Goal: Information Seeking & Learning: Learn about a topic

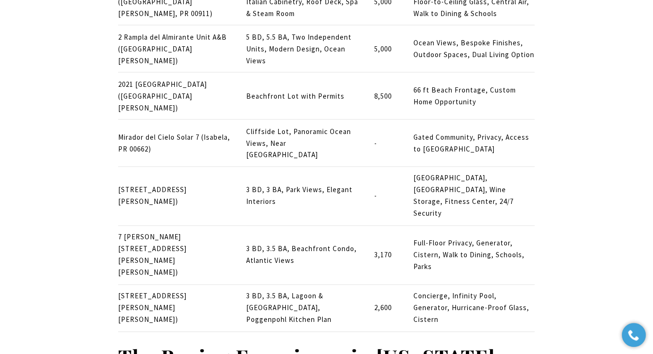
scroll to position [5259, 0]
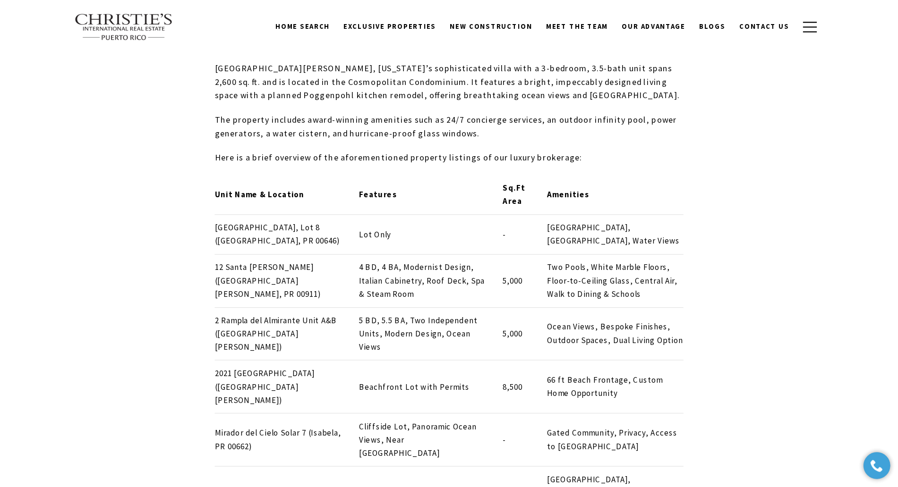
scroll to position [4983, 0]
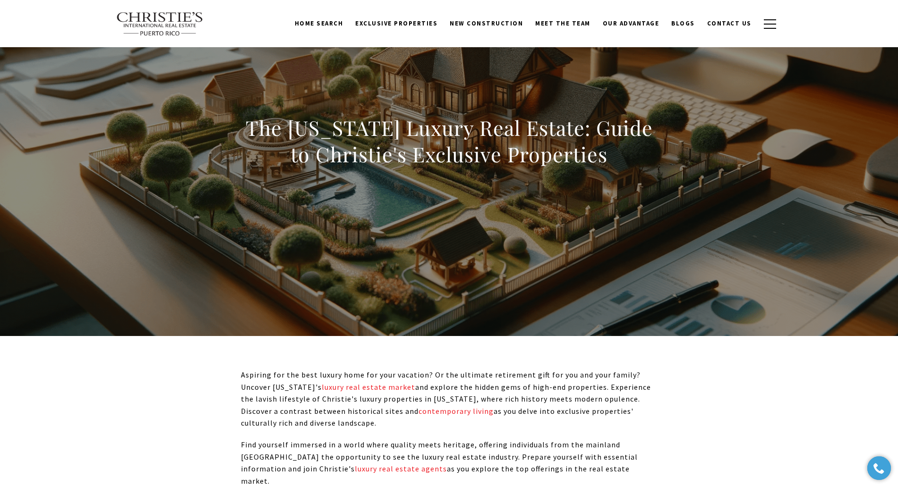
scroll to position [0, 0]
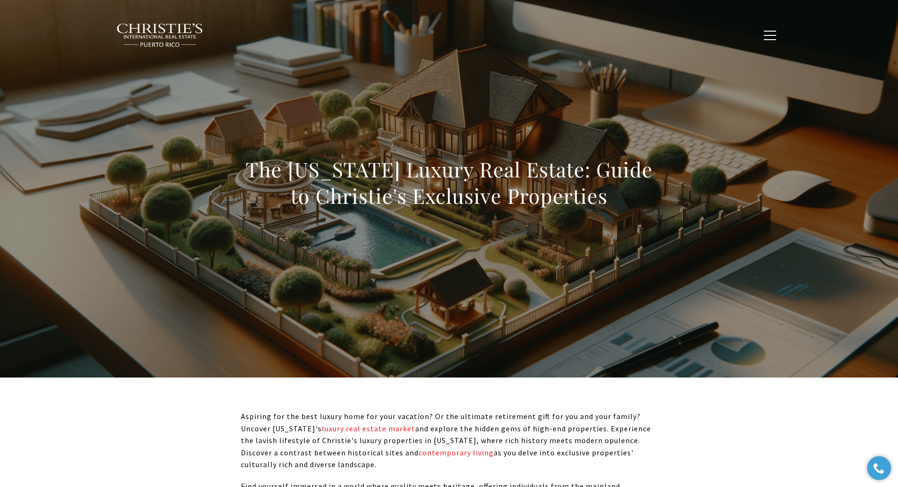
click at [409, 193] on h1 "The Puerto Rico Luxury Real Estate: Guide to Christie's Exclusive Properties" at bounding box center [449, 182] width 417 height 53
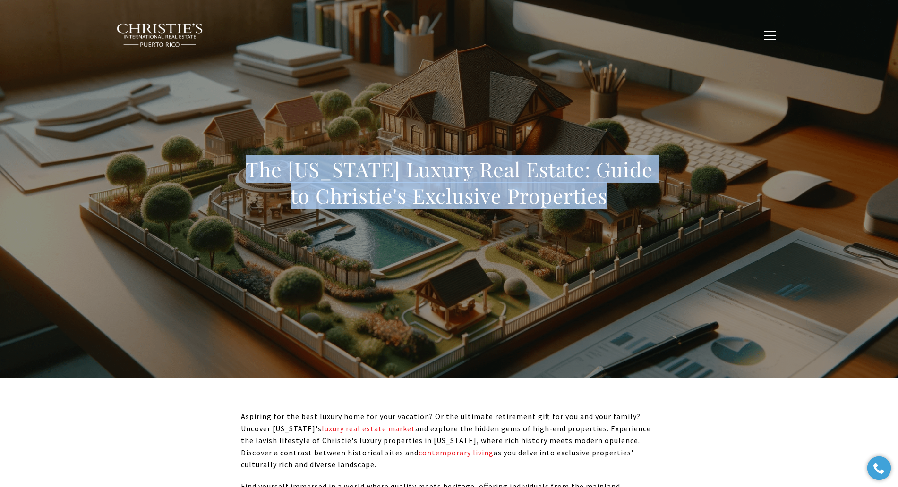
click at [409, 193] on h1 "The Puerto Rico Luxury Real Estate: Guide to Christie's Exclusive Properties" at bounding box center [449, 182] width 417 height 53
copy body "The Puerto Rico Luxury Real Estate: Guide to Christie's Exclusive Properties"
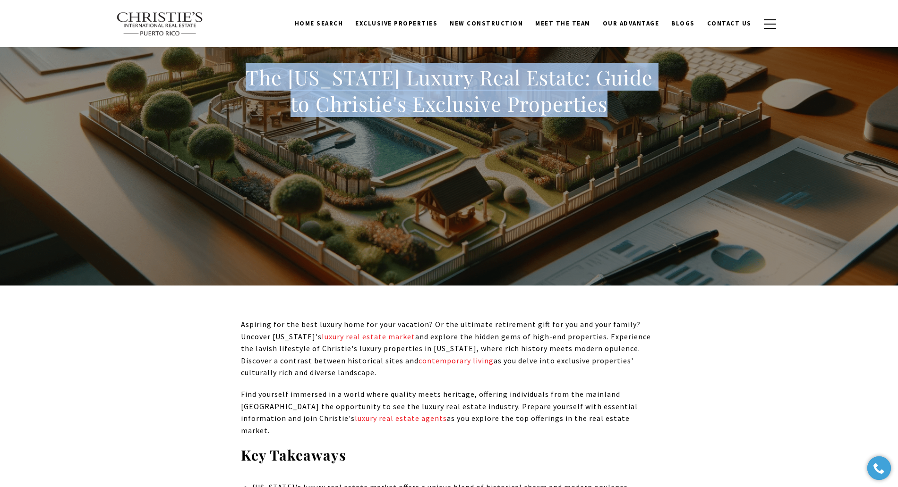
scroll to position [59, 0]
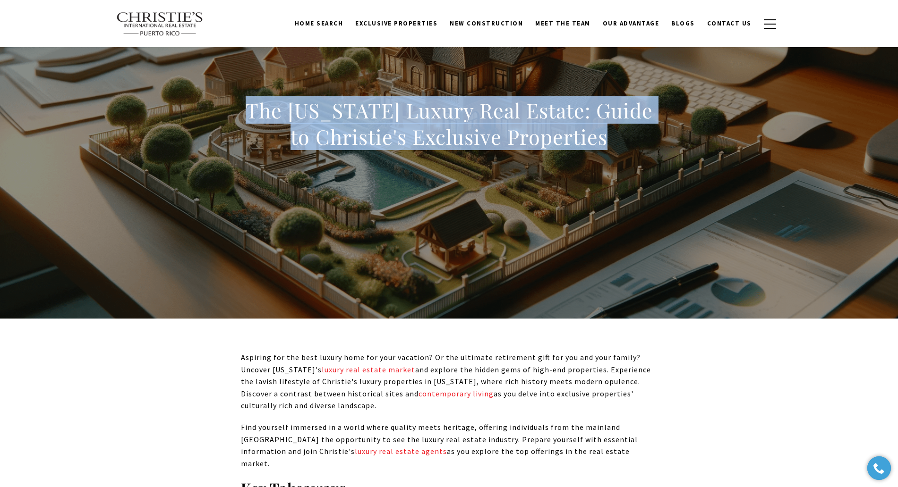
click at [230, 163] on div "The Puerto Rico Luxury Real Estate: Guide to Christie's Exclusive Properties" at bounding box center [449, 129] width 661 height 283
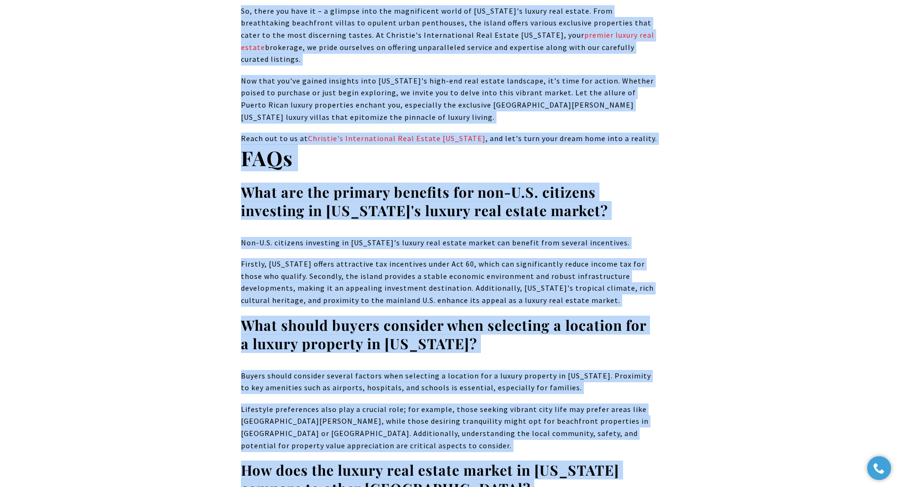
scroll to position [7693, 0]
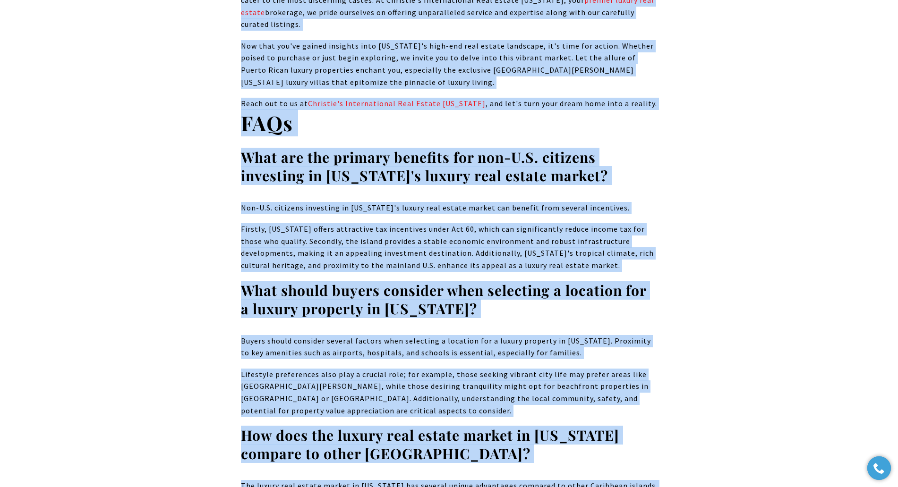
drag, startPoint x: 248, startPoint y: 110, endPoint x: 527, endPoint y: 363, distance: 376.2
copy body "The Puerto Rico Luxury Real Estate: Guide to Christie's Exclusive Properties As…"
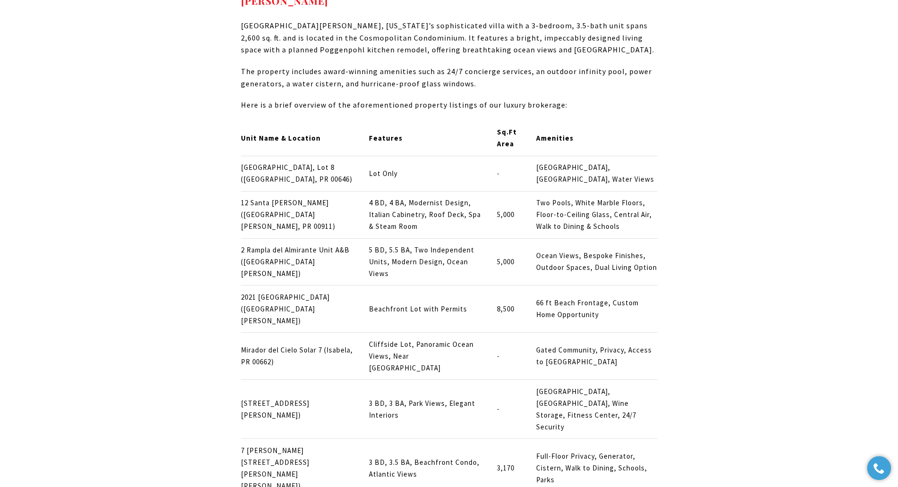
scroll to position [5018, 0]
drag, startPoint x: 314, startPoint y: 328, endPoint x: 240, endPoint y: 324, distance: 73.3
click at [241, 373] on p "7 Manuel Rodriguez Serra Unit 7 (San Juan, PR 00907)" at bounding box center [297, 468] width 112 height 47
copy p "7 Manuel Rodriguez Serra Unit 7 (San Juan, PR 00907)"
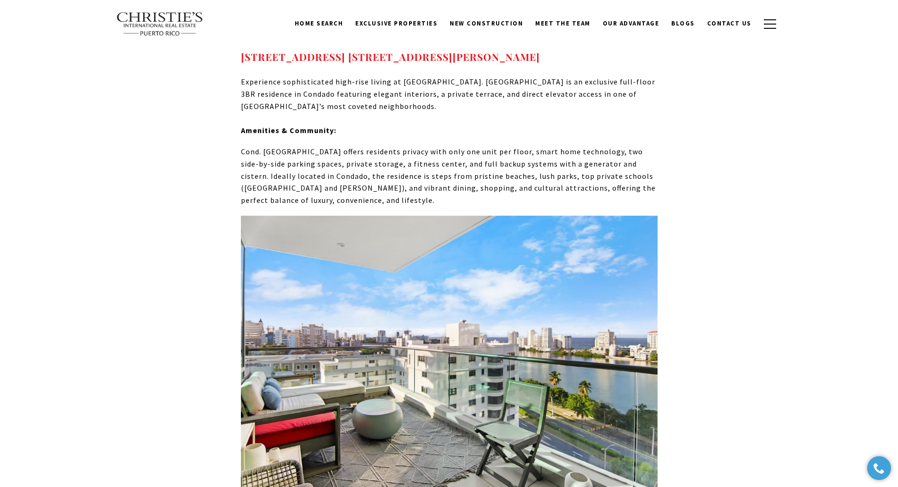
scroll to position [4251, 0]
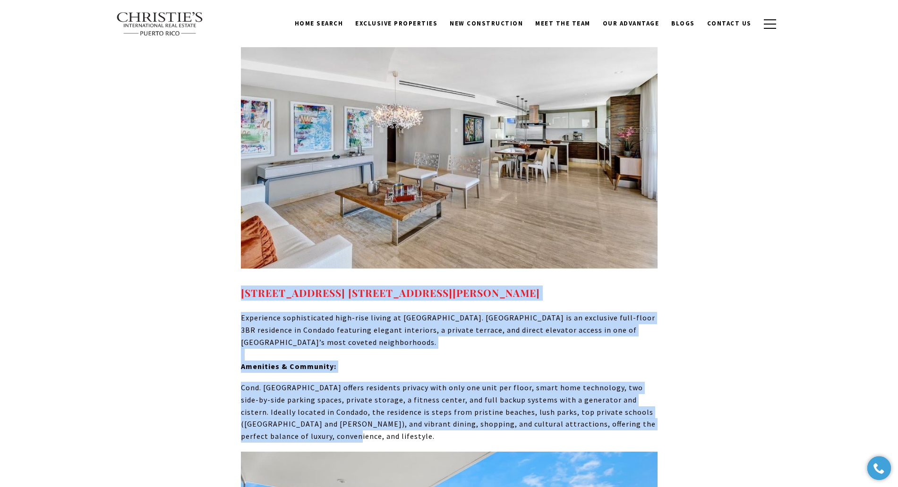
drag, startPoint x: 361, startPoint y: 332, endPoint x: 229, endPoint y: 187, distance: 196.6
click at [229, 187] on div "Aspiring for the best luxury home for your vacation? Or the ultimate retirement…" at bounding box center [449, 133] width 661 height 7946
copy div "64 AVE. DE DIEGO #601, SAN JUAN, PR 00907 Experience sophisticated high-rise li…"
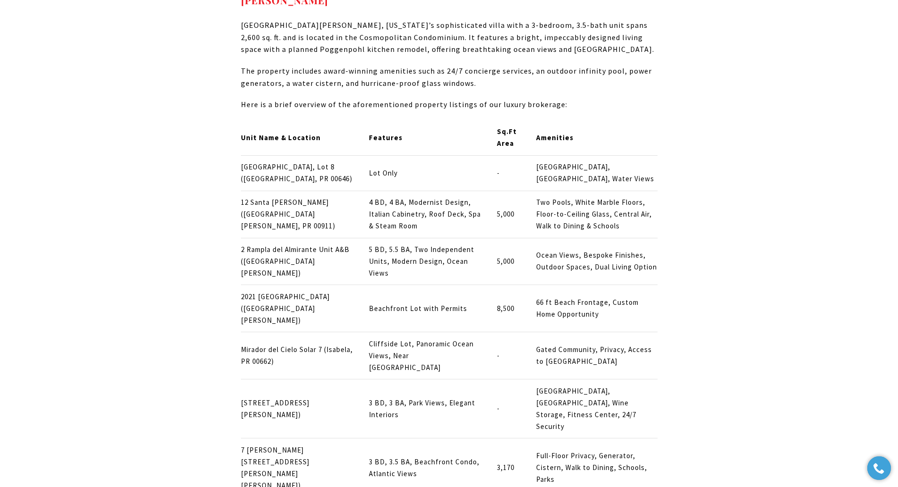
scroll to position [5136, 0]
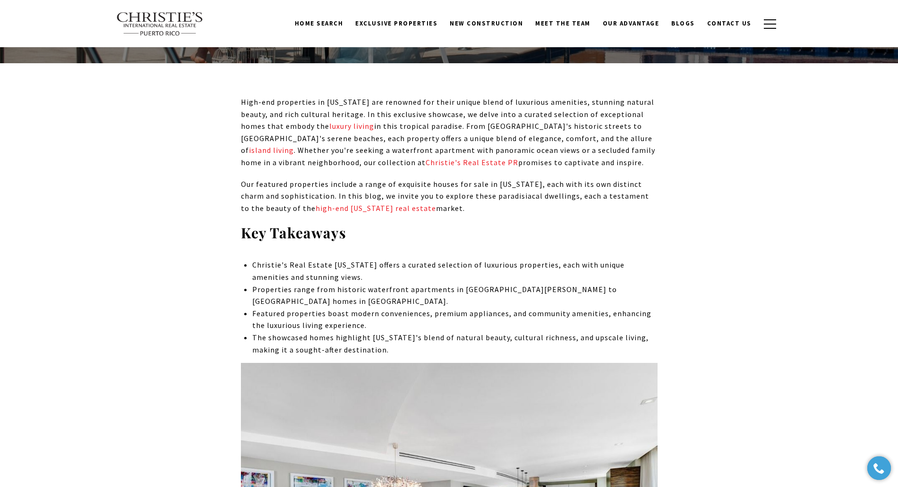
scroll to position [137, 0]
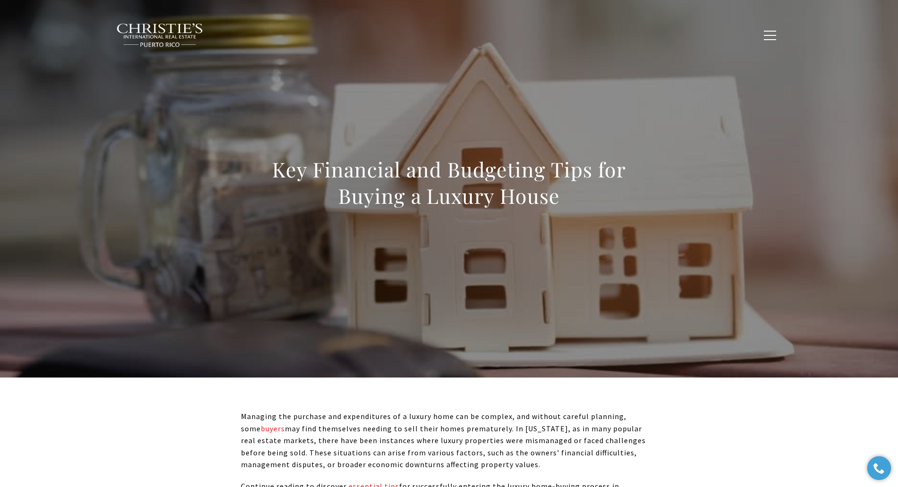
click at [652, 102] on div at bounding box center [449, 189] width 898 height 378
click at [439, 184] on h1 "Key Financial and Budgeting Tips for Buying a Luxury House" at bounding box center [449, 182] width 417 height 53
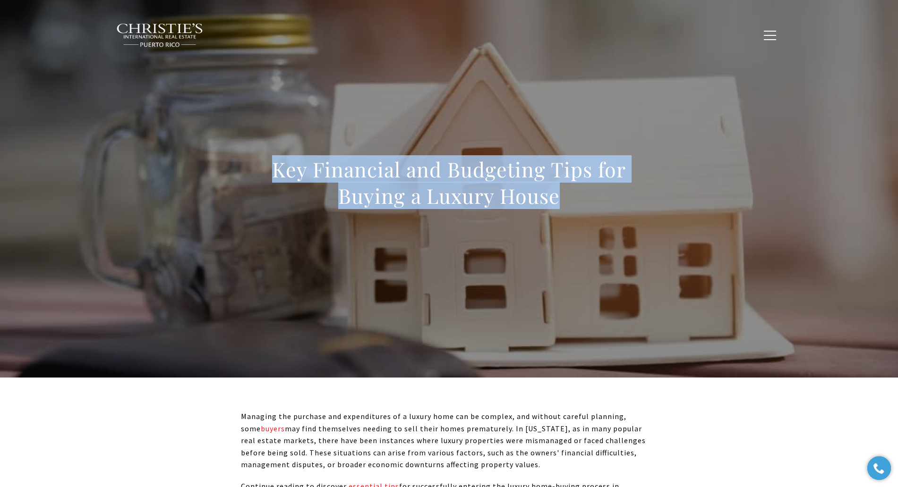
click at [439, 184] on h1 "Key Financial and Budgeting Tips for Buying a Luxury House" at bounding box center [449, 182] width 417 height 53
copy body "Key Financial and Budgeting Tips for Buying a Luxury House"
click at [481, 192] on h1 "Key Financial and Budgeting Tips for Buying a Luxury House" at bounding box center [449, 182] width 417 height 53
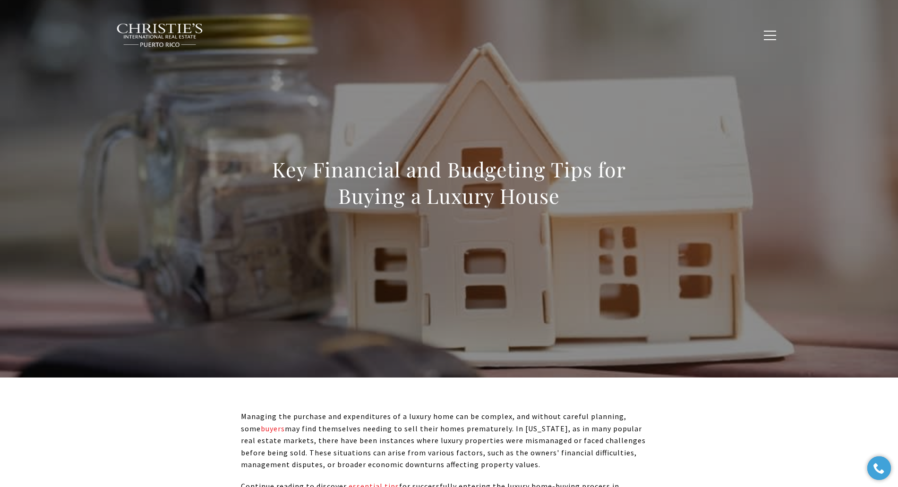
click at [483, 190] on h1 "Key Financial and Budgeting Tips for Buying a Luxury House" at bounding box center [449, 182] width 417 height 53
click at [485, 194] on h1 "Key Financial and Budgeting Tips for Buying a Luxury House" at bounding box center [449, 182] width 417 height 53
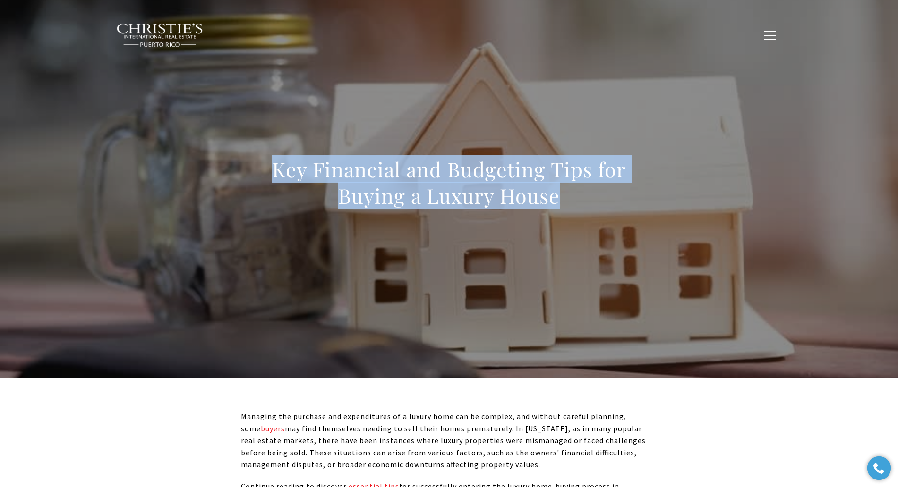
click at [485, 194] on h1 "Key Financial and Budgeting Tips for Buying a Luxury House" at bounding box center [449, 182] width 417 height 53
click at [423, 190] on h1 "Key Financial and Budgeting Tips for Buying a Luxury House" at bounding box center [449, 182] width 417 height 53
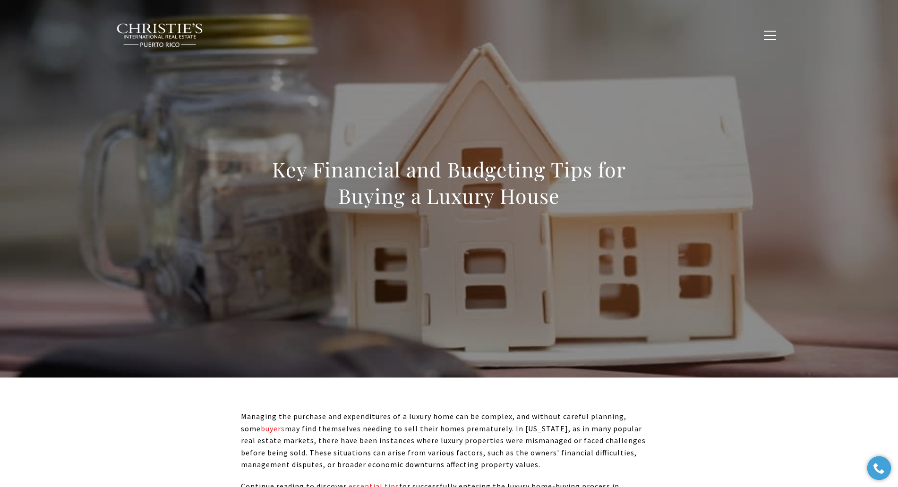
click at [423, 190] on h1 "Key Financial and Budgeting Tips for Buying a Luxury House" at bounding box center [449, 182] width 417 height 53
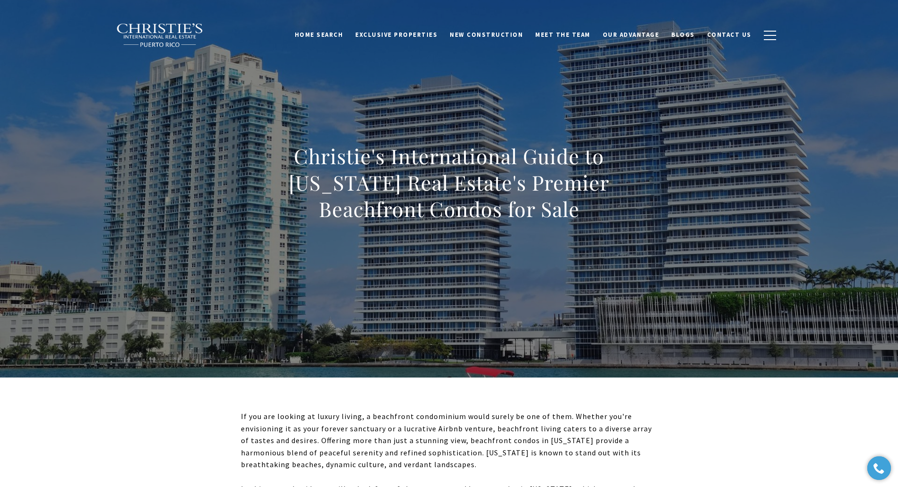
click at [449, 187] on h1 "Christie's International Guide to Puerto Rico Real Estate's Premier Beachfront …" at bounding box center [449, 182] width 417 height 79
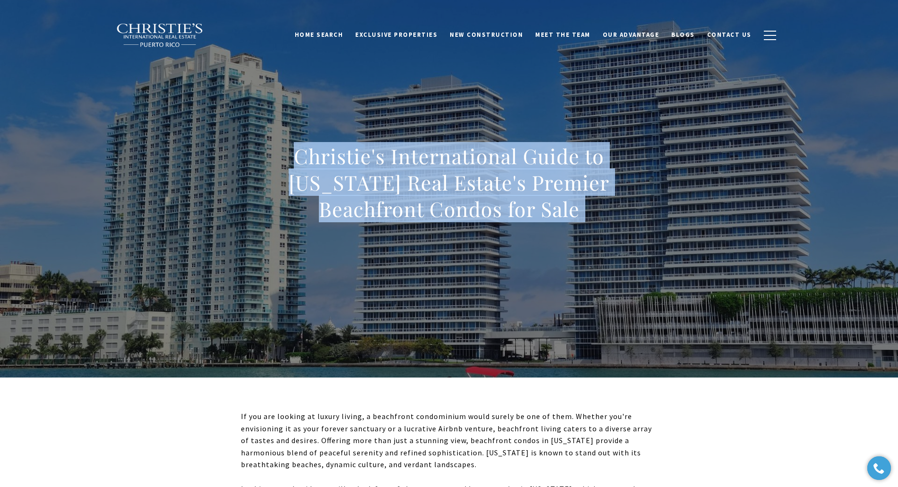
click at [449, 187] on h1 "Christie's International Guide to Puerto Rico Real Estate's Premier Beachfront …" at bounding box center [449, 182] width 417 height 79
copy body "Christie's International Guide to Puerto Rico Real Estate's Premier Beachfront …"
click at [418, 163] on h1 "Christie's International Guide to Puerto Rico Real Estate's Premier Beachfront …" at bounding box center [449, 182] width 417 height 79
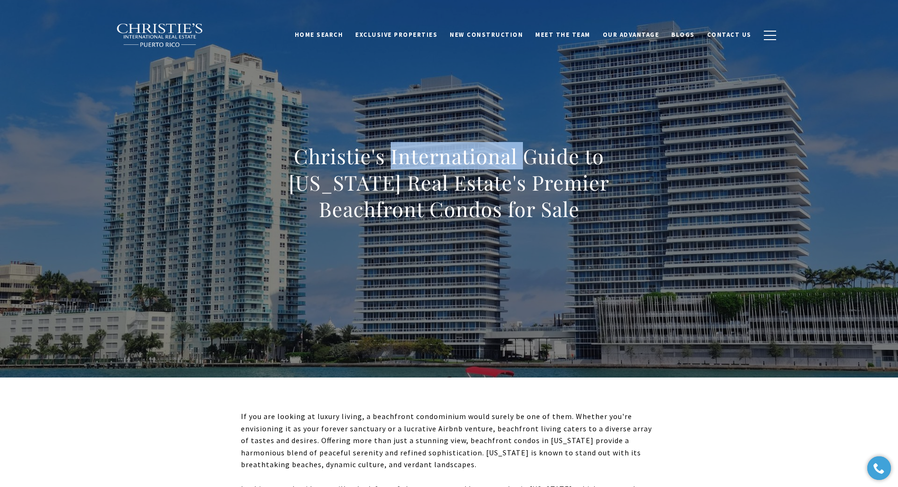
click at [418, 163] on h1 "Christie's International Guide to Puerto Rico Real Estate's Premier Beachfront …" at bounding box center [449, 182] width 417 height 79
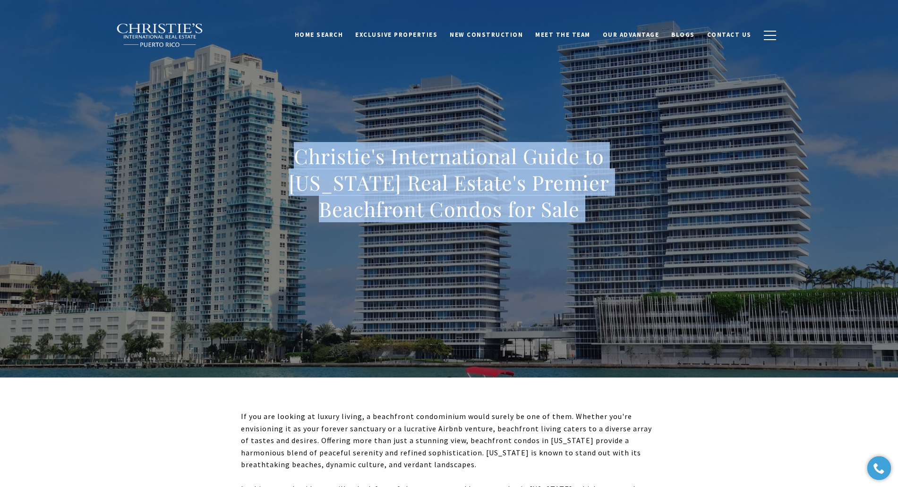
click at [418, 163] on h1 "Christie's International Guide to Puerto Rico Real Estate's Premier Beachfront …" at bounding box center [449, 182] width 417 height 79
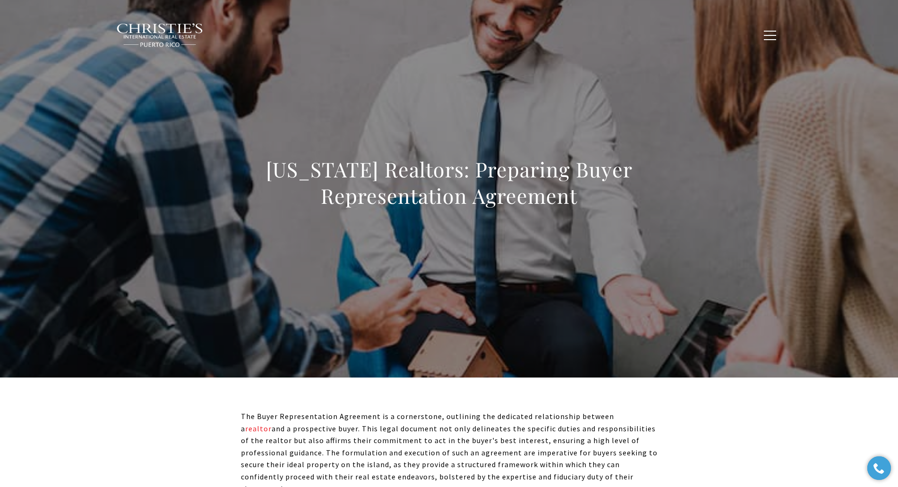
click at [459, 206] on h1 "[US_STATE] Realtors: Preparing Buyer Representation Agreement" at bounding box center [449, 182] width 417 height 53
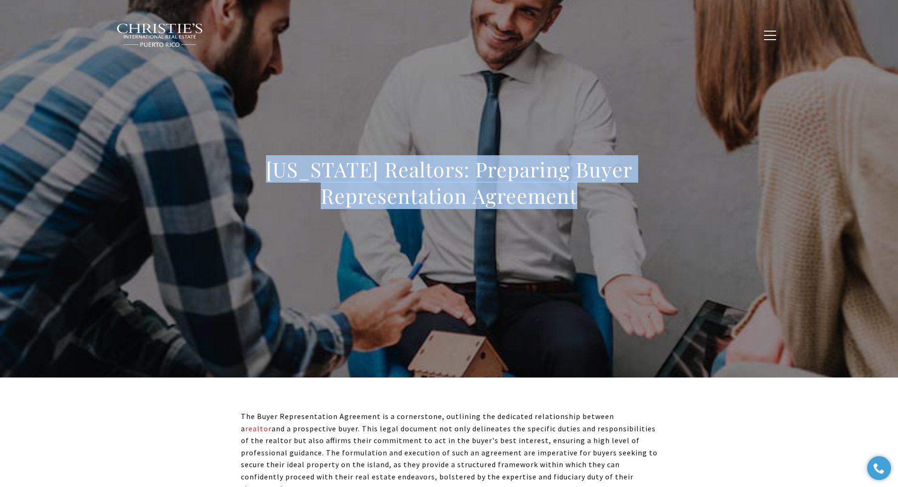
click at [459, 206] on h1 "[US_STATE] Realtors: Preparing Buyer Representation Agreement" at bounding box center [449, 182] width 417 height 53
copy body "[US_STATE] Realtors: Preparing Buyer Representation Agreement"
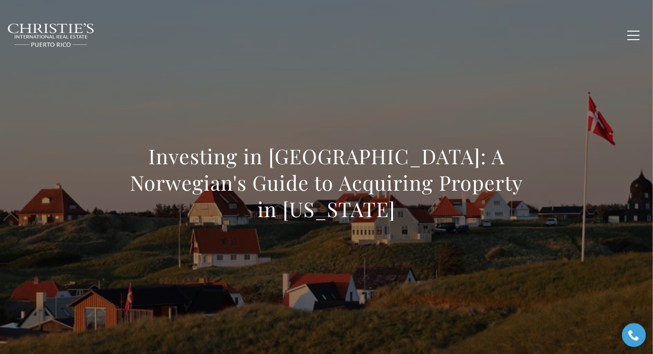
click at [589, 74] on div "Investing in [GEOGRAPHIC_DATA]: A Norwegian's Guide to Acquiring Property in [U…" at bounding box center [326, 188] width 653 height 283
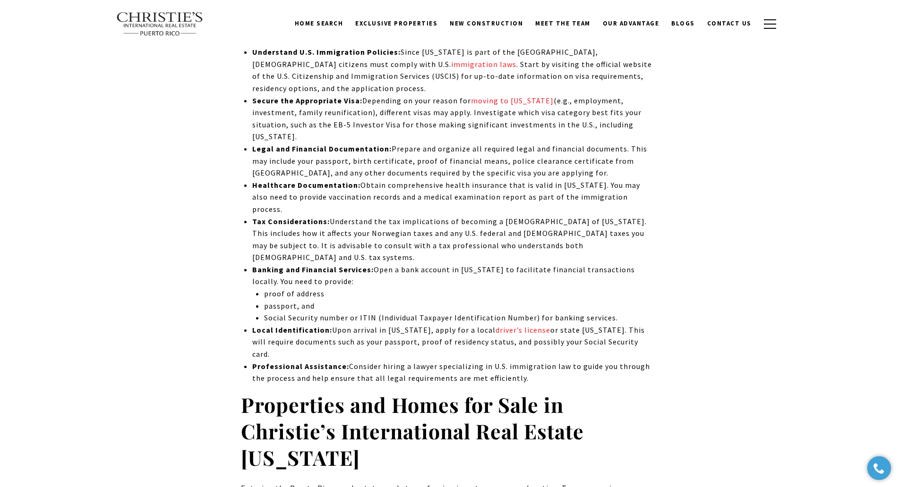
scroll to position [4633, 0]
